Goal: Task Accomplishment & Management: Manage account settings

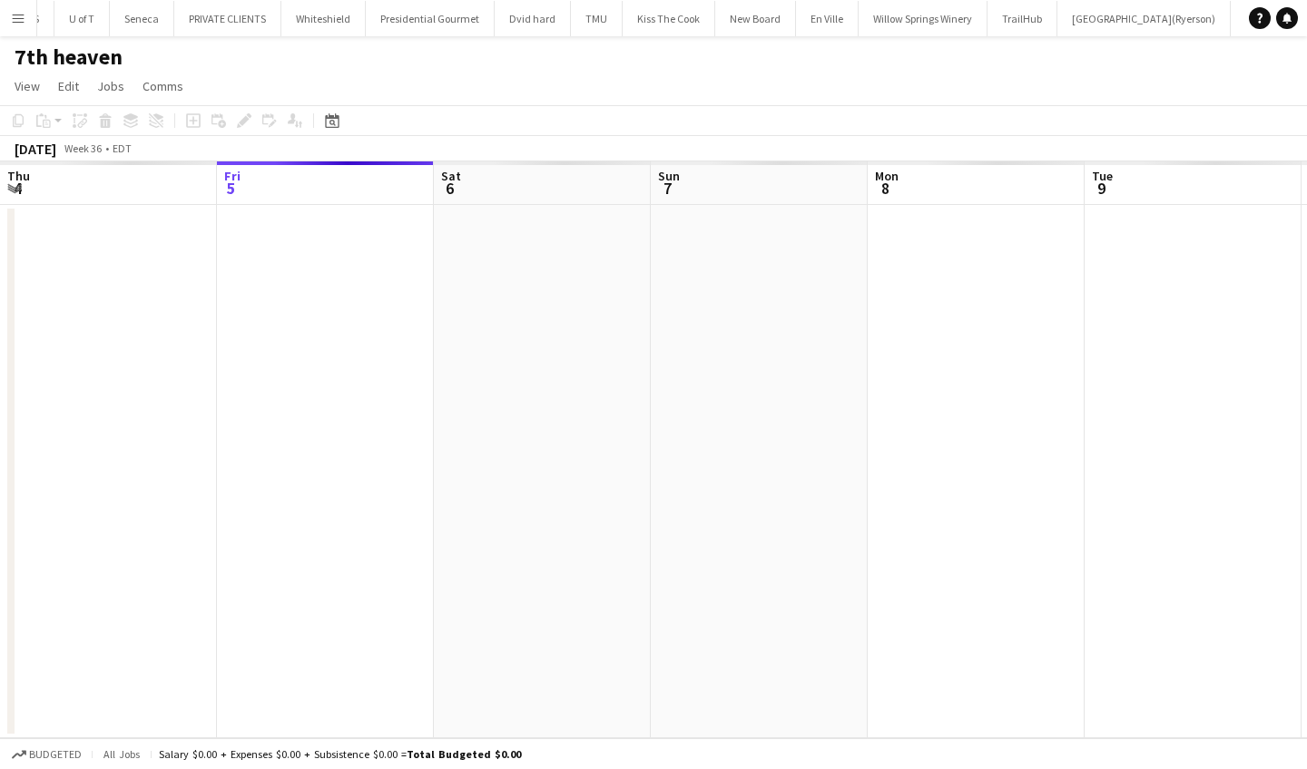
scroll to position [0, 455]
click at [20, 24] on app-icon "Menu" at bounding box center [18, 18] width 15 height 15
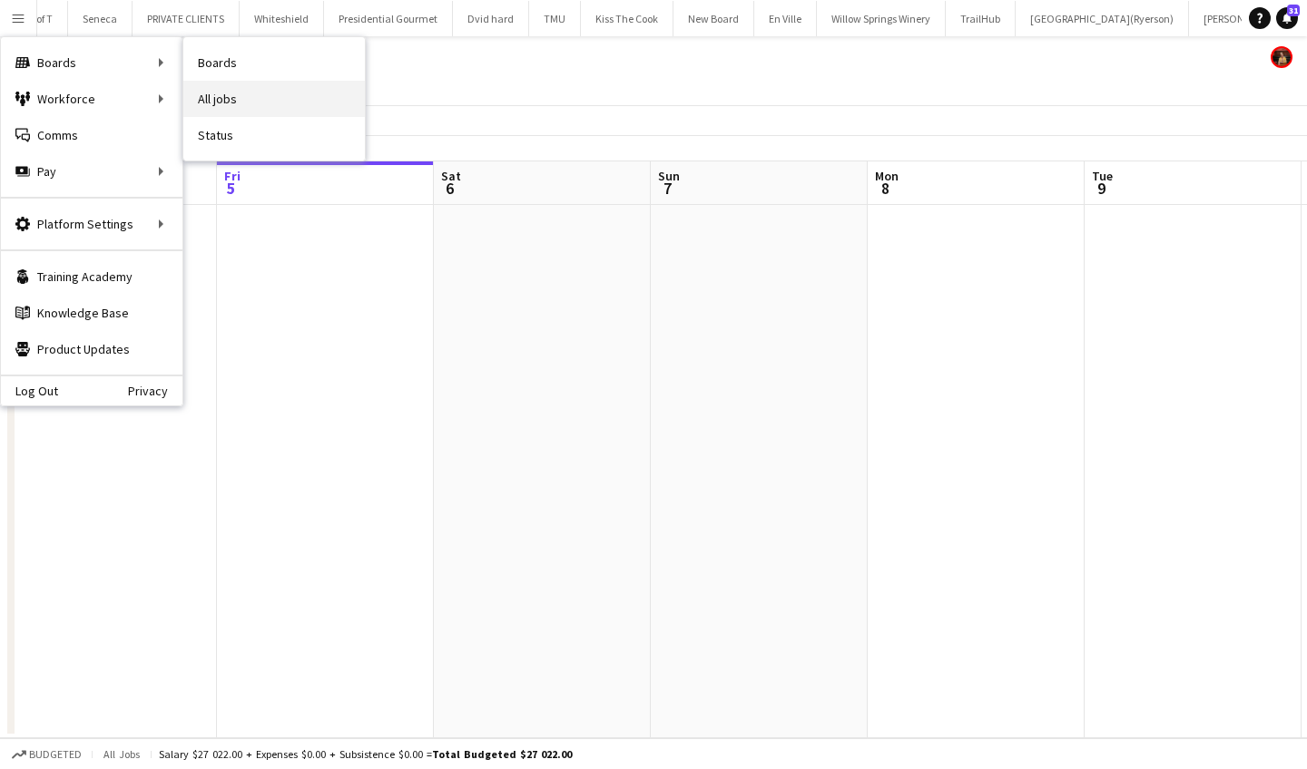
click at [261, 100] on link "All jobs" at bounding box center [273, 99] width 181 height 36
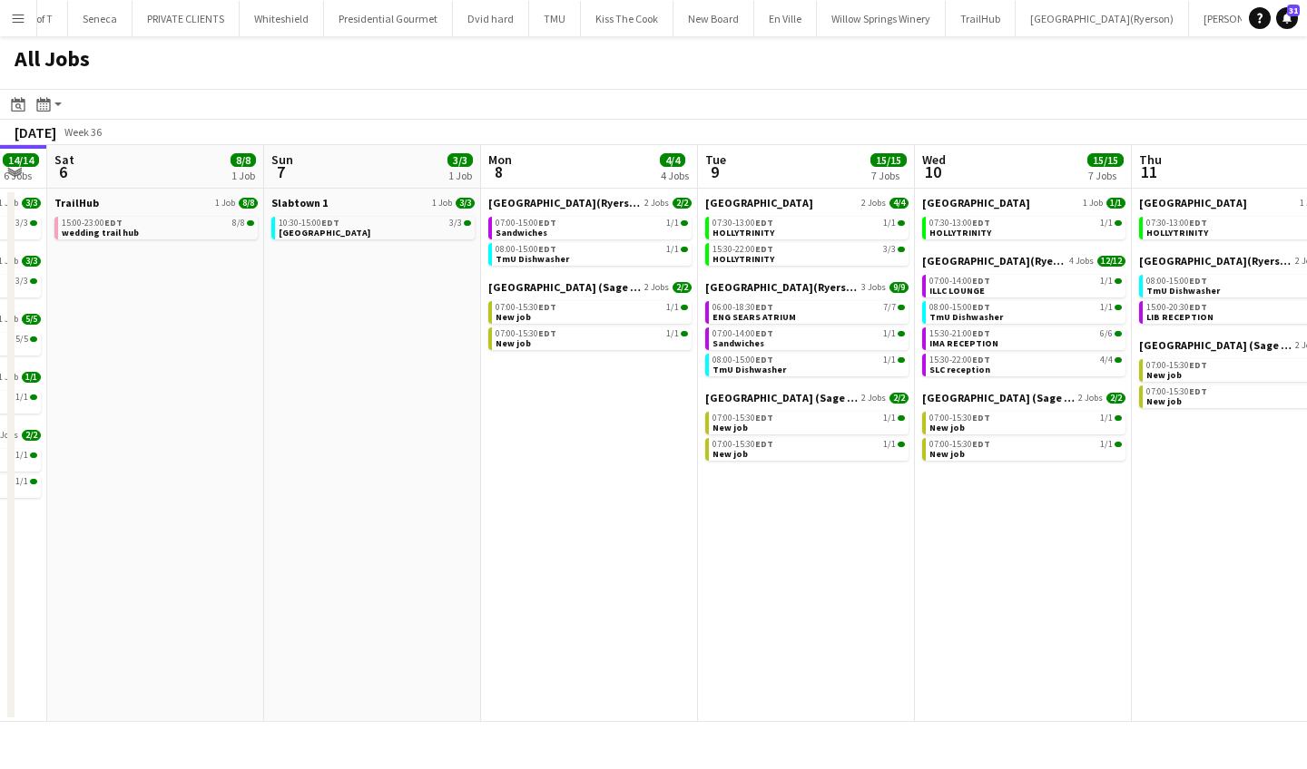
scroll to position [0, 828]
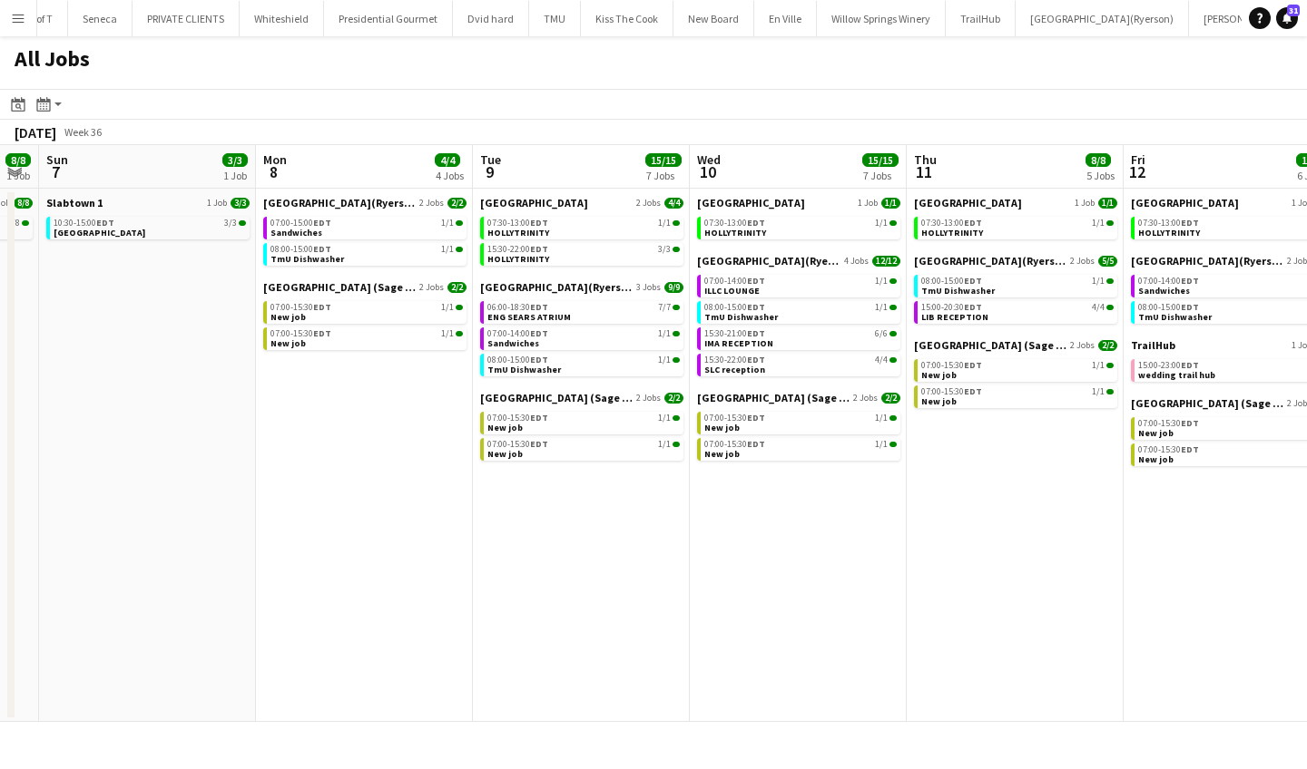
click at [23, 18] on app-icon "Menu" at bounding box center [18, 18] width 15 height 15
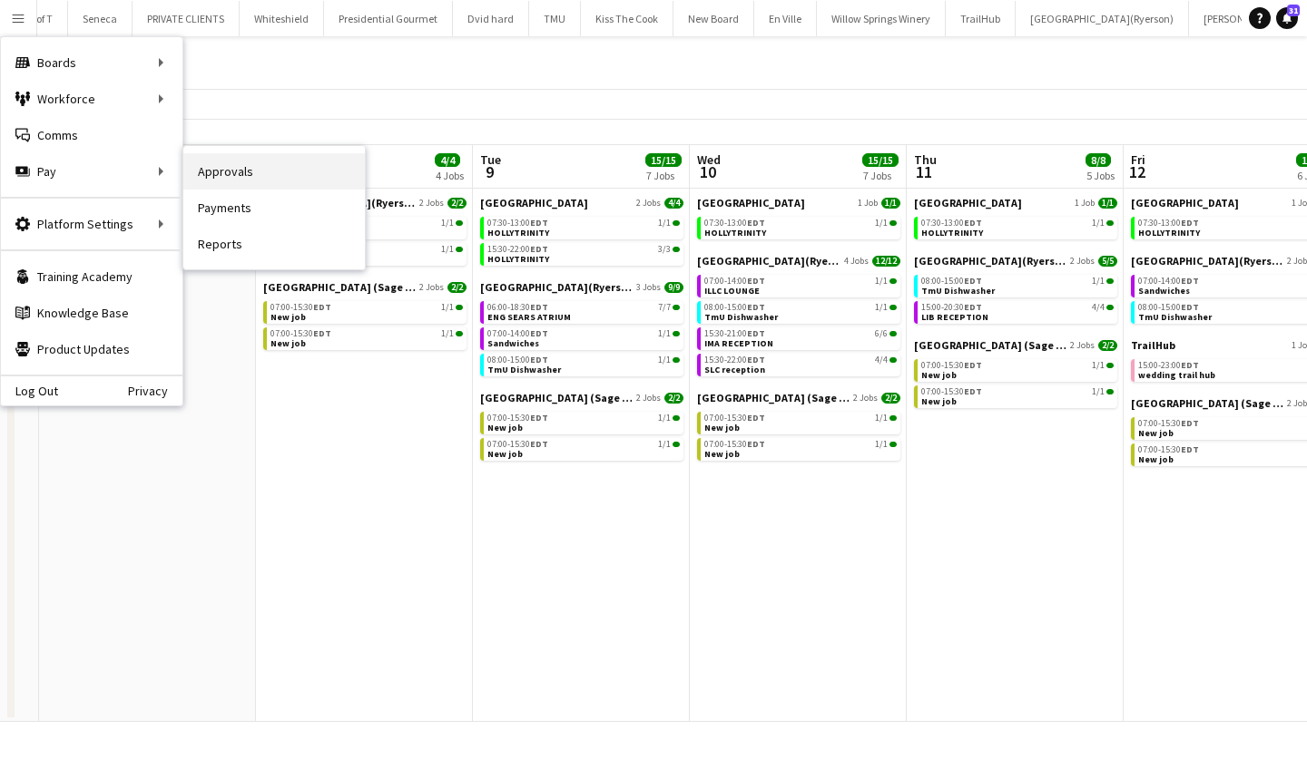
click at [302, 172] on link "Approvals" at bounding box center [273, 171] width 181 height 36
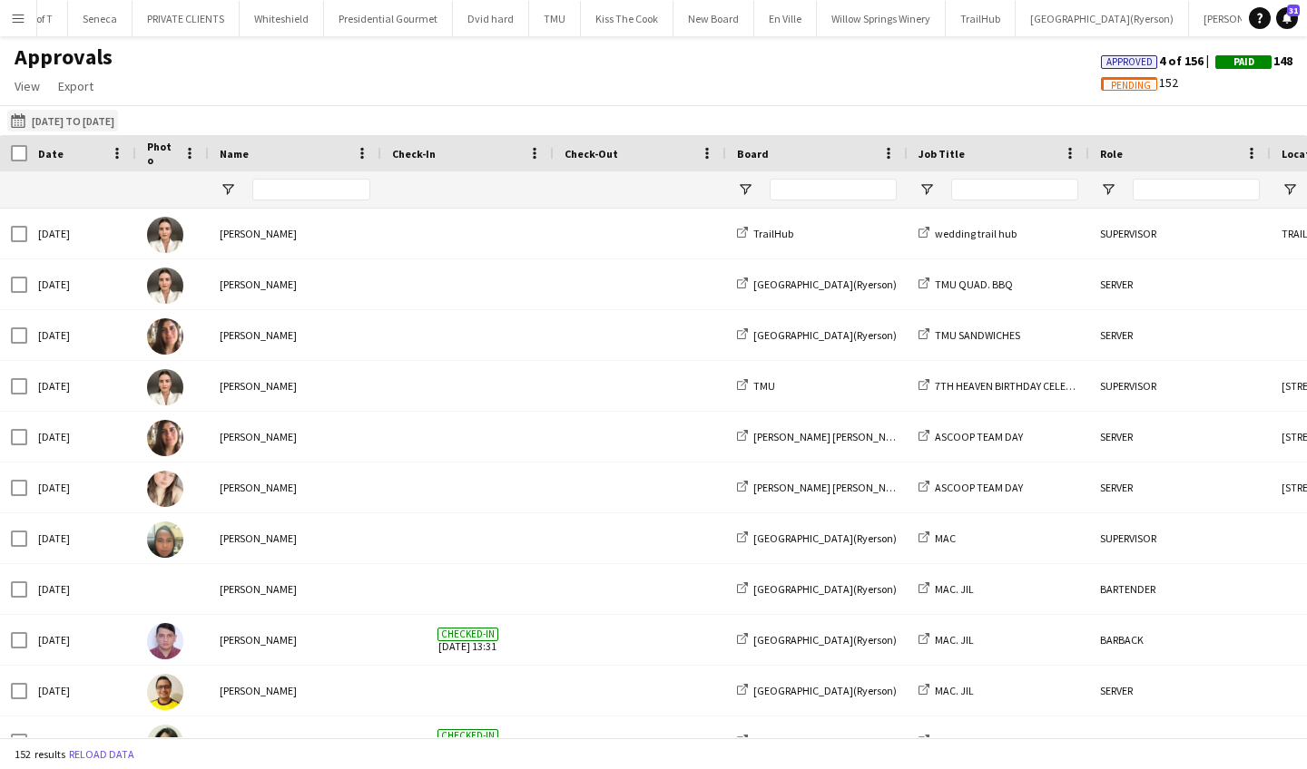
click at [13, 121] on app-icon "[DATE] to [DATE]" at bounding box center [21, 120] width 21 height 15
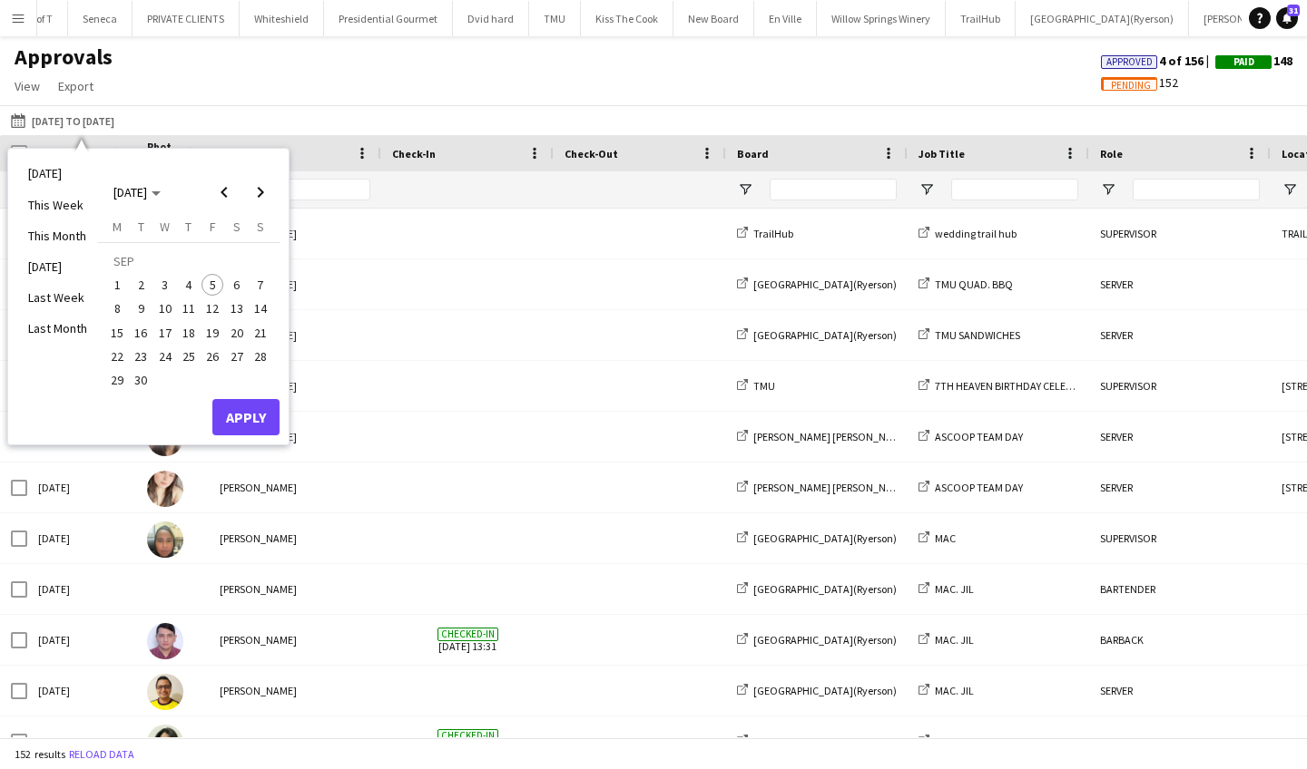
click at [214, 283] on span "5" at bounding box center [212, 285] width 22 height 22
click at [244, 424] on button "Apply" at bounding box center [245, 417] width 67 height 36
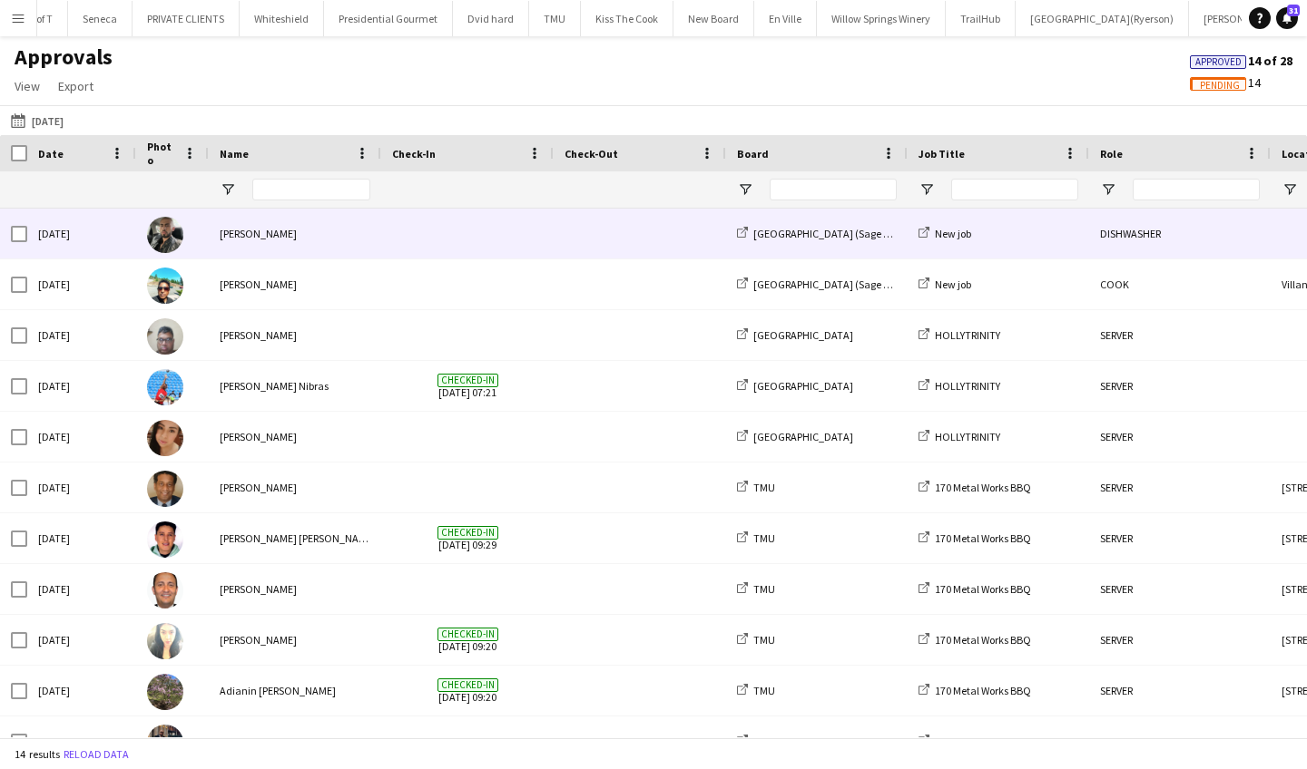
click at [357, 238] on div "[PERSON_NAME]" at bounding box center [295, 234] width 172 height 50
